Goal: Ask a question

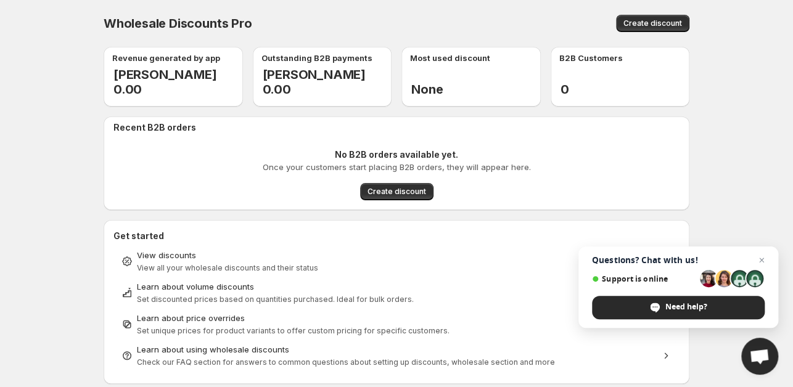
click at [760, 351] on span "Open chat" at bounding box center [759, 357] width 20 height 17
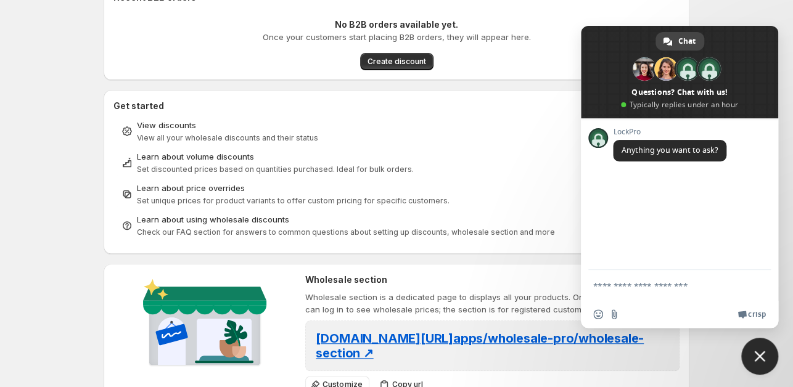
click at [46, 178] on body "Home Discounts B2B Registration Forms Net Terms Account Receivables Manual orde…" at bounding box center [396, 63] width 793 height 387
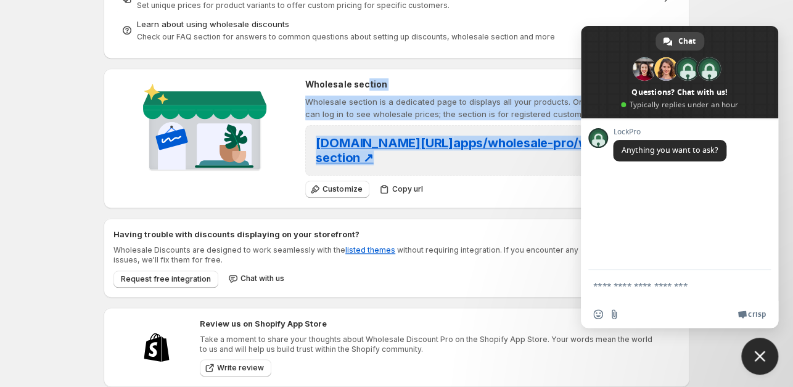
drag, startPoint x: 302, startPoint y: 83, endPoint x: 364, endPoint y: 82, distance: 62.3
click at [364, 82] on div "Wholesale section Wholesale section is a dedicated page to displays all your pr…" at bounding box center [396, 138] width 566 height 120
click at [388, 83] on h2 "Wholesale section" at bounding box center [492, 84] width 374 height 12
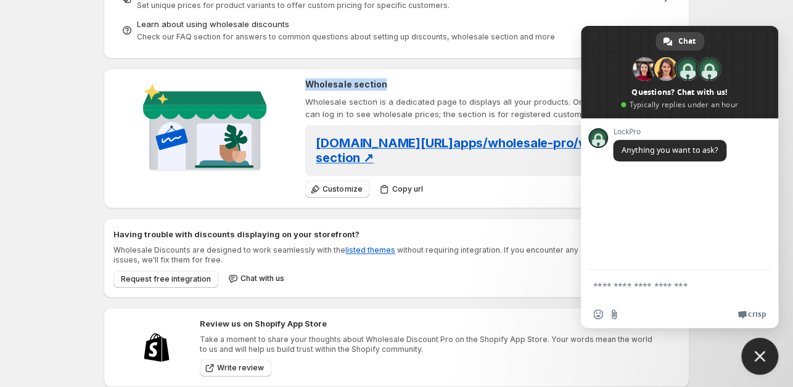
drag, startPoint x: 390, startPoint y: 83, endPoint x: 305, endPoint y: 83, distance: 85.1
click at [305, 83] on h2 "Wholesale section" at bounding box center [492, 84] width 374 height 12
click at [636, 287] on textarea "Compose your message..." at bounding box center [667, 285] width 148 height 31
